Goal: Transaction & Acquisition: Purchase product/service

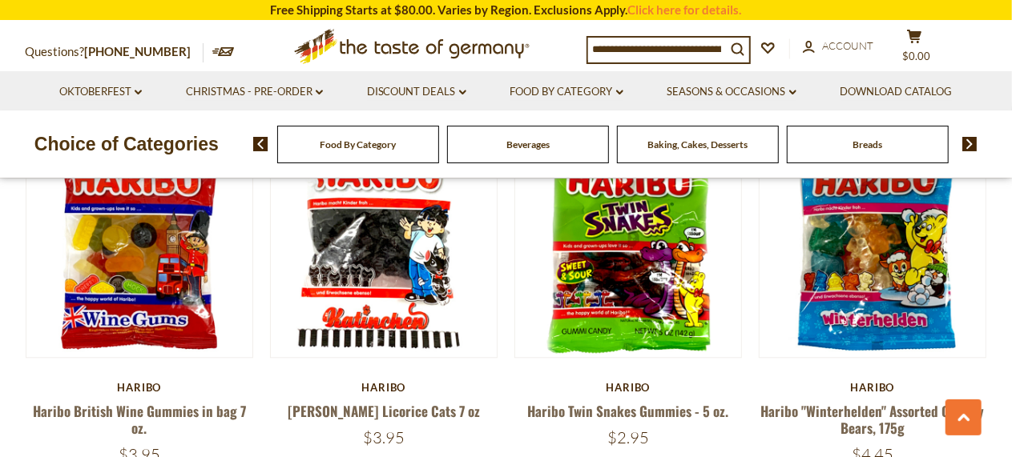
scroll to position [1753, 0]
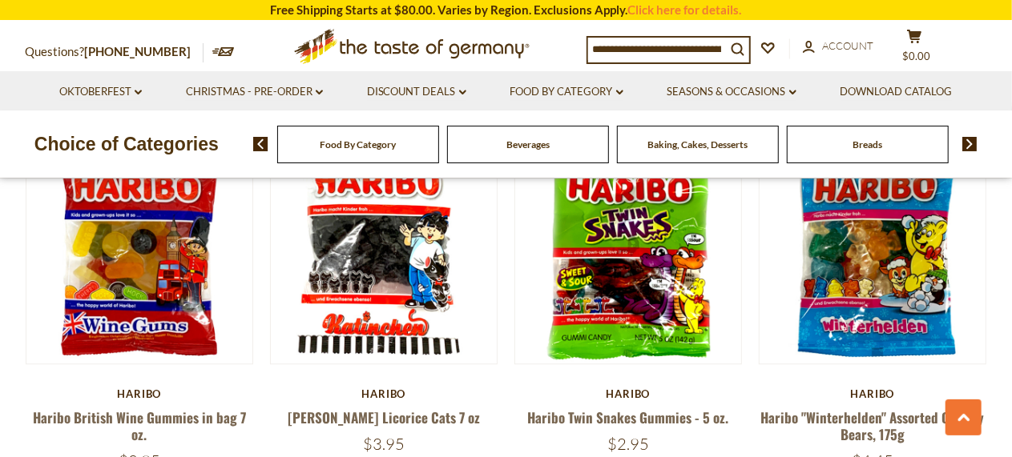
click at [679, 42] on input at bounding box center [657, 49] width 138 height 22
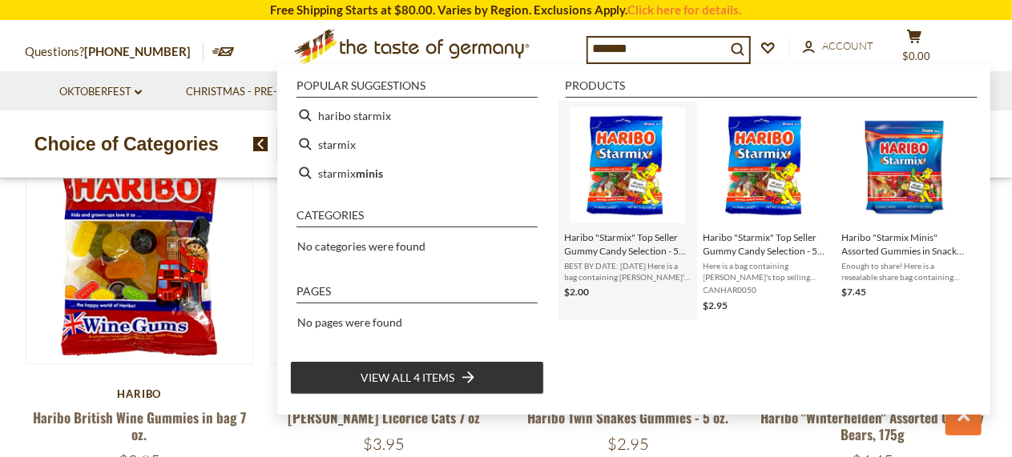
type input "*******"
click at [630, 185] on img "Instant Search Results" at bounding box center [628, 165] width 116 height 116
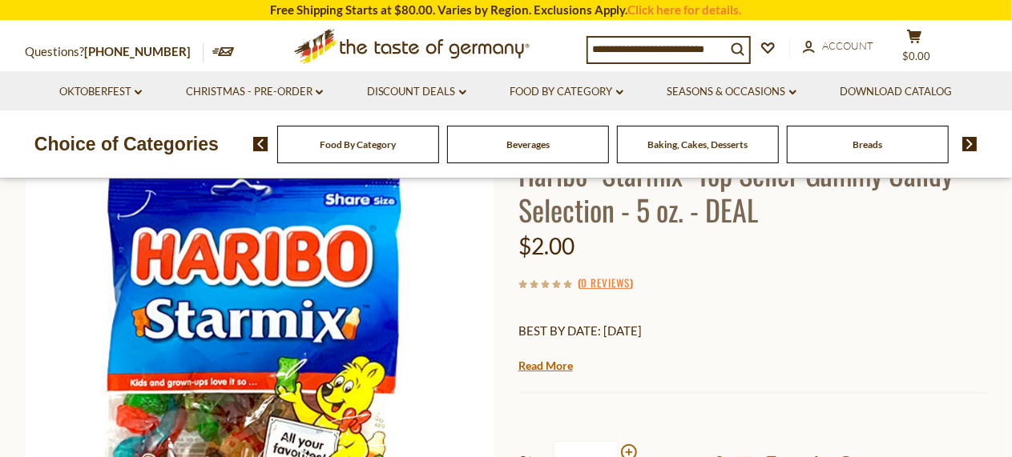
scroll to position [190, 0]
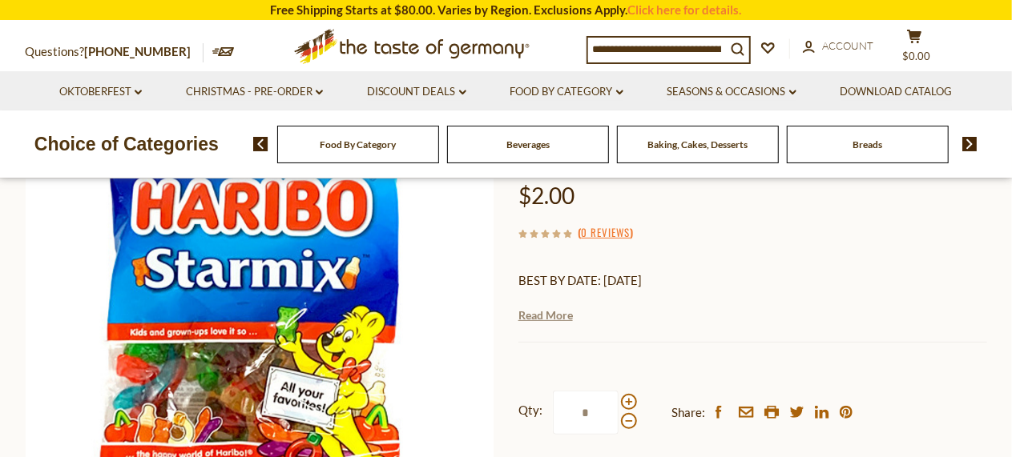
click at [551, 322] on link "Read More" at bounding box center [545, 316] width 54 height 16
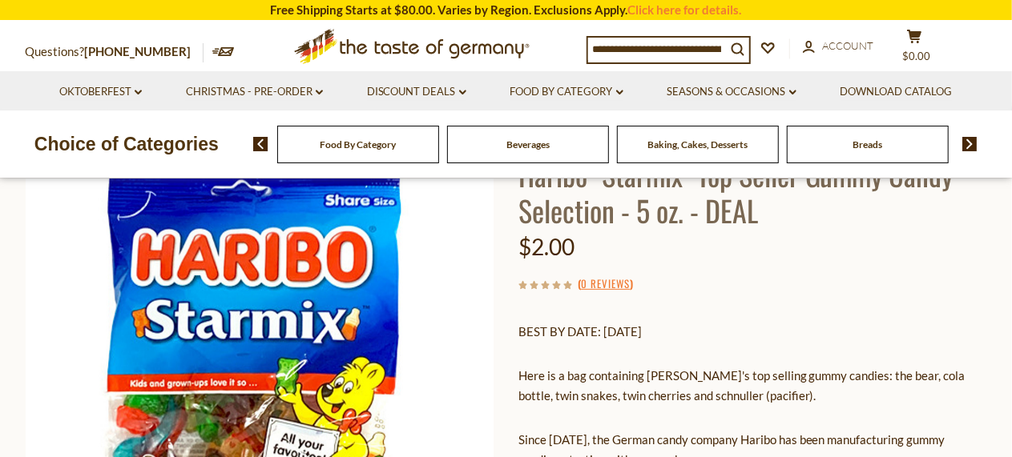
scroll to position [153, 0]
